Goal: Check status

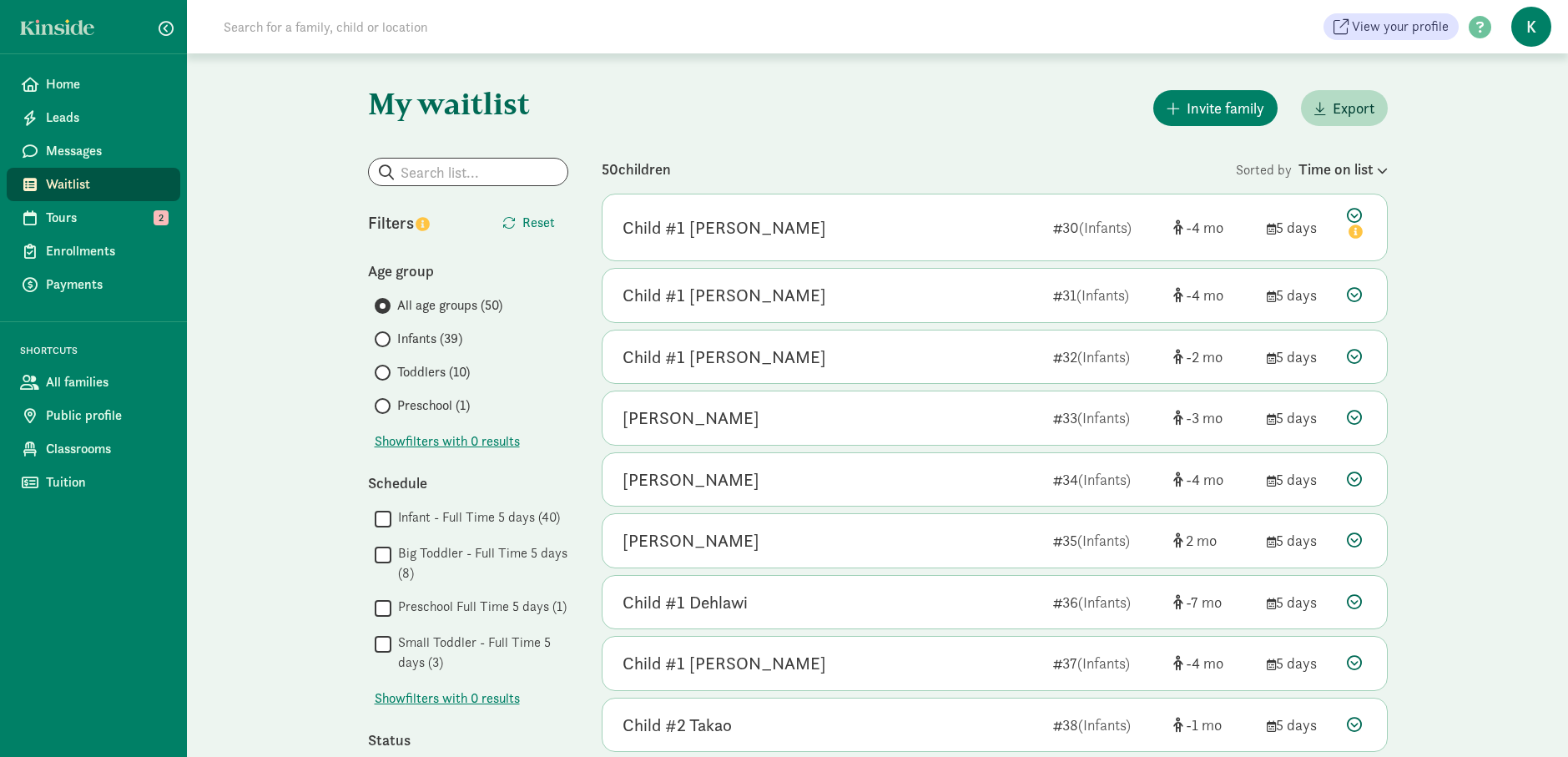
scroll to position [498, 0]
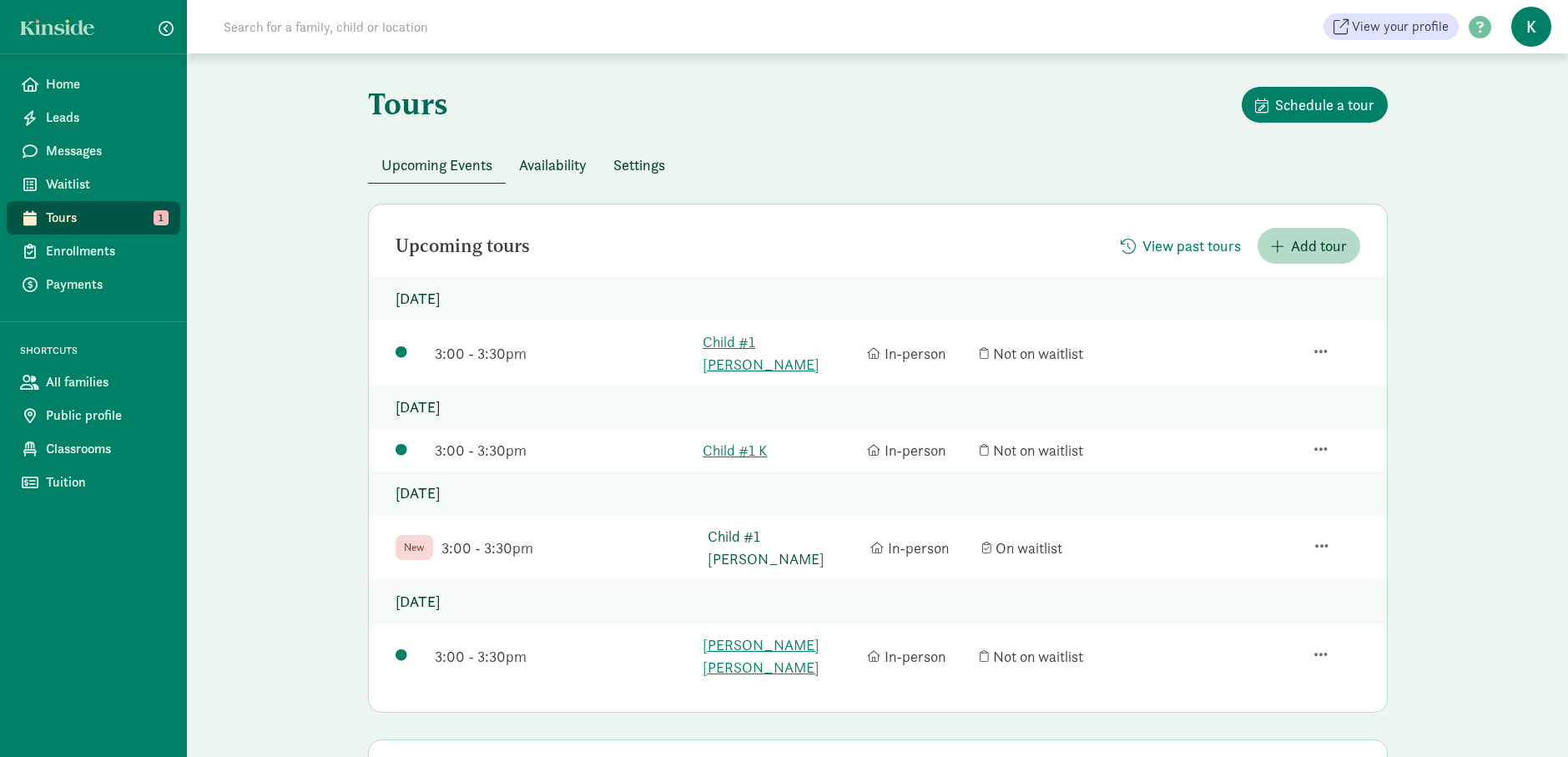
click at [793, 525] on link "Child #1 [PERSON_NAME]" at bounding box center [784, 548] width 154 height 45
